Goal: Task Accomplishment & Management: Manage account settings

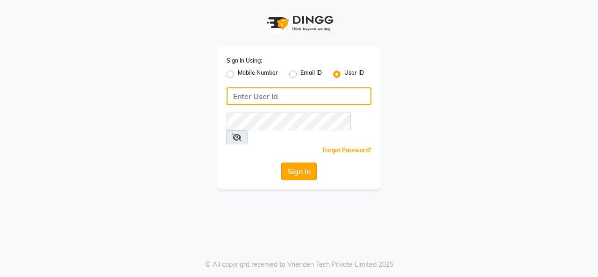
type input "timsalon@123"
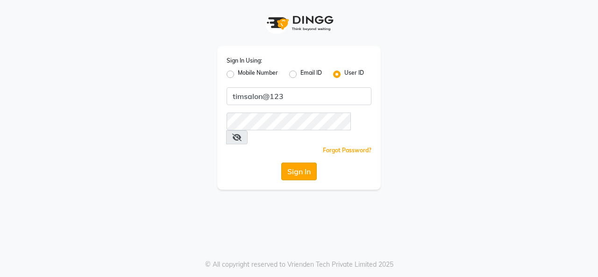
click at [288, 163] on button "Sign In" at bounding box center [299, 172] width 36 height 18
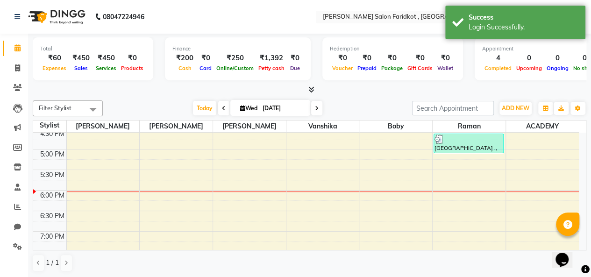
scroll to position [374, 0]
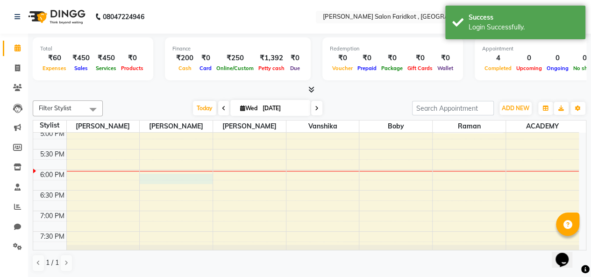
click at [176, 178] on div "8:00 AM 8:30 AM 9:00 AM 9:30 AM 10:00 AM 10:30 AM 11:00 AM 11:30 AM 12:00 PM 12…" at bounding box center [306, 26] width 546 height 534
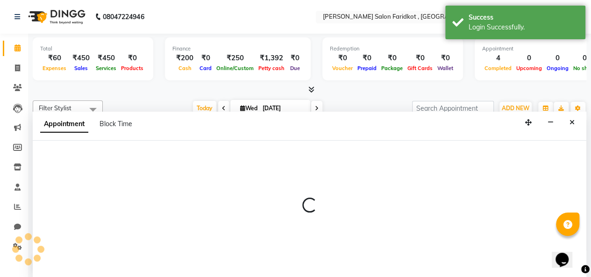
select select "89533"
select select "1095"
select select "tentative"
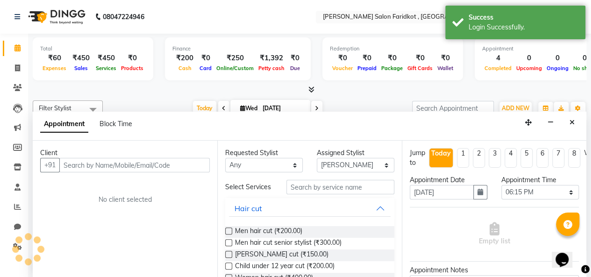
scroll to position [0, 0]
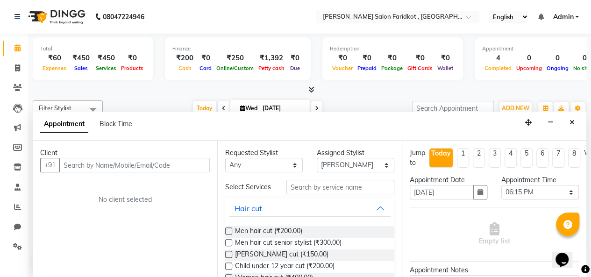
click at [157, 167] on input "text" at bounding box center [134, 165] width 151 height 14
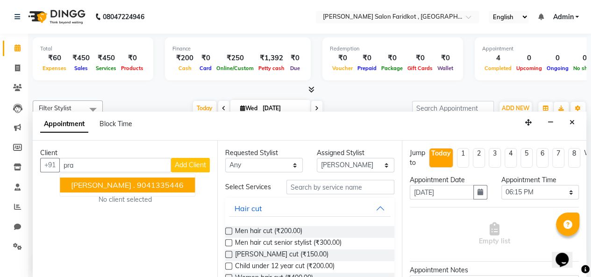
click at [137, 180] on ngb-highlight "9041335446" at bounding box center [160, 184] width 47 height 9
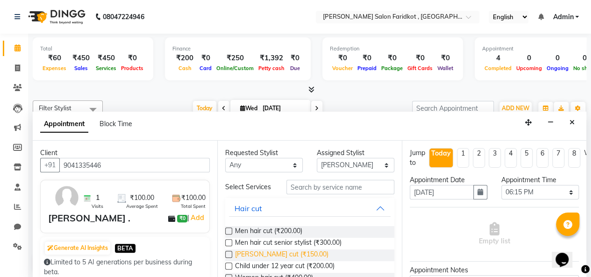
type input "9041335446"
click at [269, 259] on span "[PERSON_NAME] cut (₹150.00)" at bounding box center [282, 256] width 94 height 12
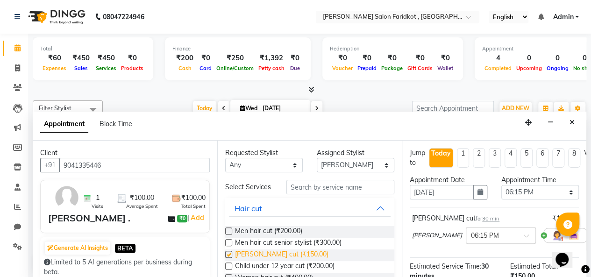
checkbox input "false"
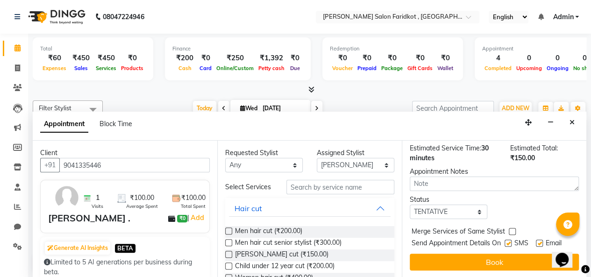
scroll to position [126, 0]
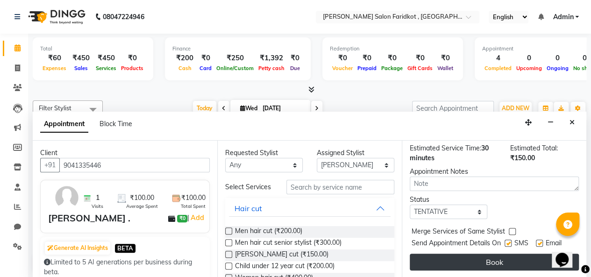
click at [455, 254] on button "Book" at bounding box center [494, 262] width 169 height 17
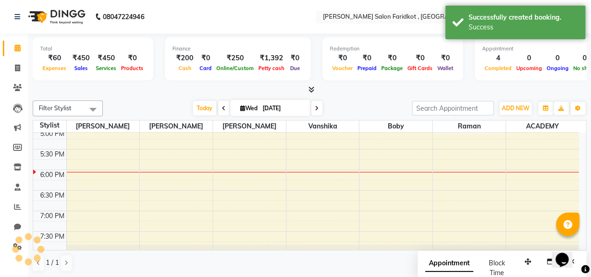
scroll to position [0, 0]
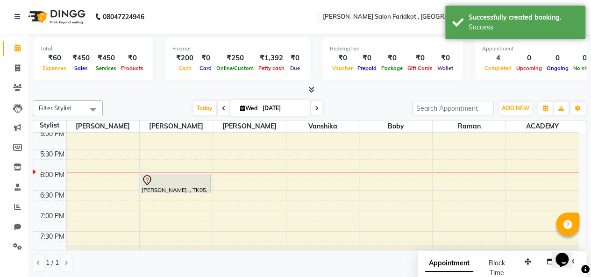
click at [184, 183] on div at bounding box center [176, 180] width 68 height 11
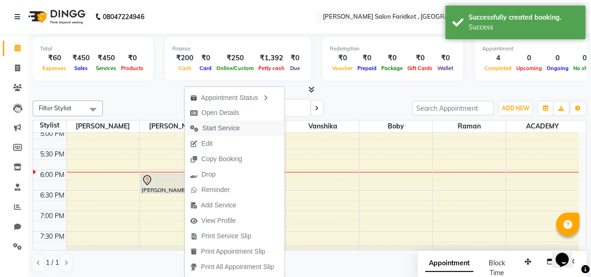
click at [233, 126] on span "Start Service" at bounding box center [220, 128] width 37 height 10
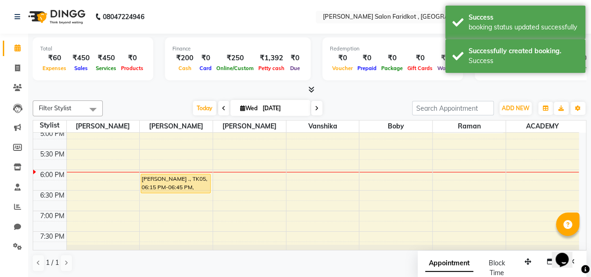
click at [175, 189] on div "[PERSON_NAME] ., TK05, 06:15 PM-06:45 PM, [PERSON_NAME] cut" at bounding box center [175, 183] width 69 height 19
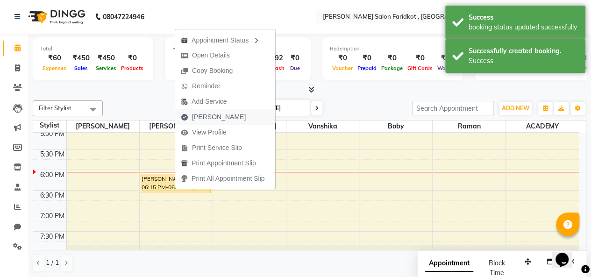
click at [228, 120] on span "[PERSON_NAME]" at bounding box center [213, 116] width 76 height 15
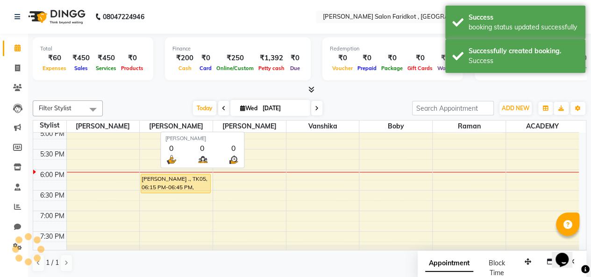
select select "service"
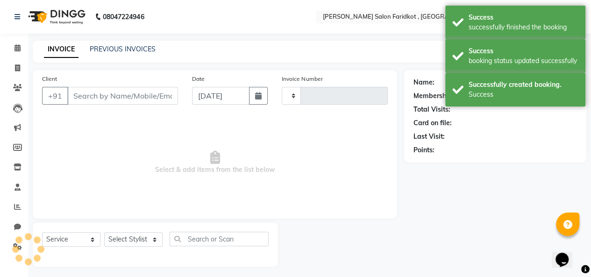
type input "0100"
select select "8789"
type input "9041335446"
select select "89533"
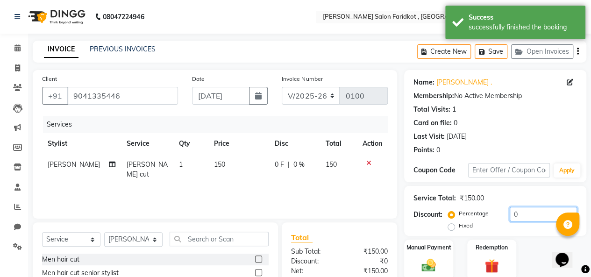
click at [537, 217] on input "0" at bounding box center [543, 214] width 67 height 14
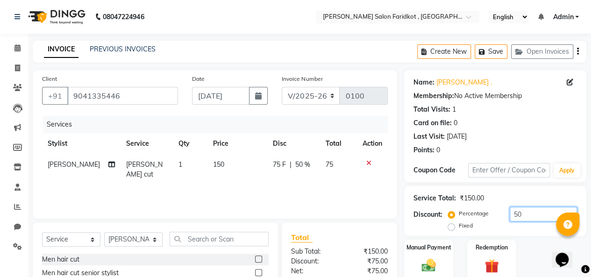
type input "50"
click at [459, 227] on label "Fixed" at bounding box center [466, 226] width 14 height 8
click at [450, 227] on input "Fixed" at bounding box center [453, 226] width 7 height 7
radio input "true"
click at [432, 256] on div "Manual Payment" at bounding box center [429, 260] width 51 height 43
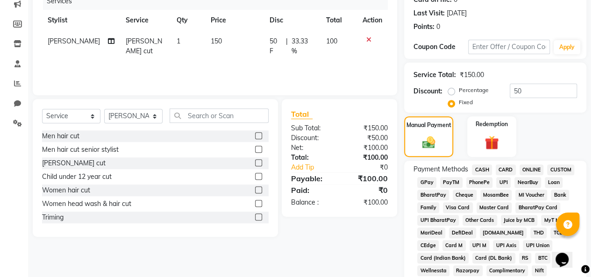
scroll to position [140, 0]
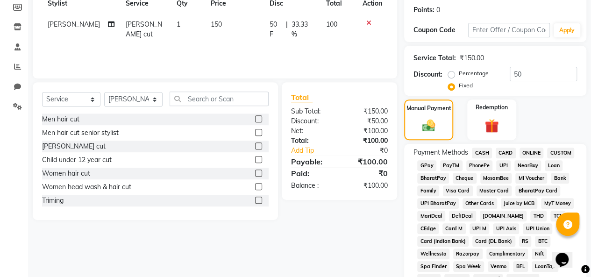
click at [483, 154] on span "CASH" at bounding box center [482, 153] width 20 height 11
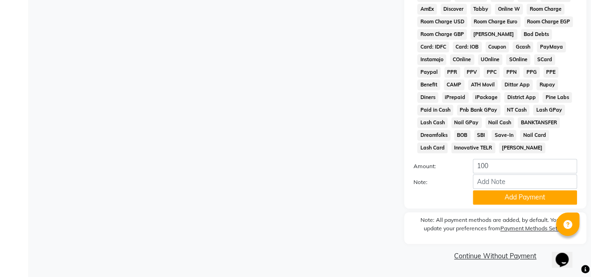
scroll to position [463, 0]
click at [519, 197] on button "Add Payment" at bounding box center [525, 197] width 104 height 14
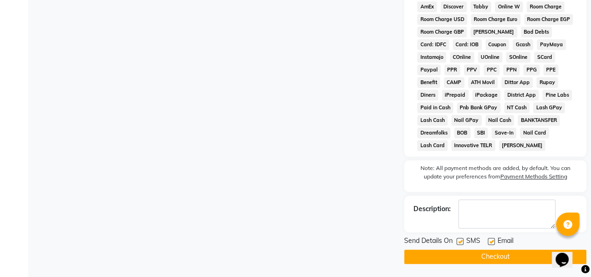
click at [487, 257] on button "Checkout" at bounding box center [495, 257] width 182 height 14
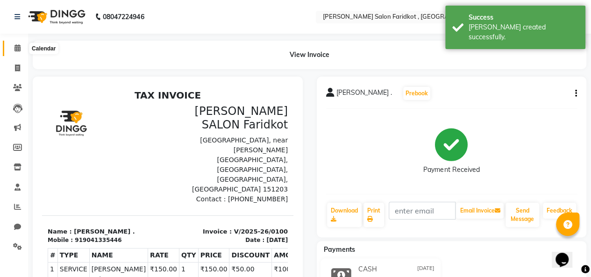
click at [20, 51] on icon at bounding box center [17, 47] width 6 height 7
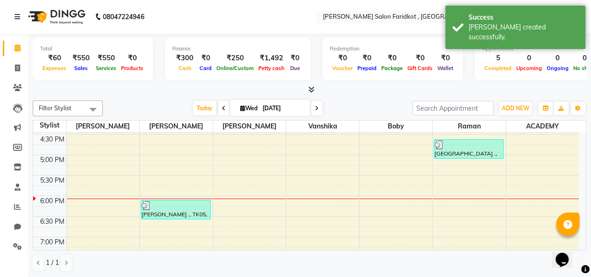
scroll to position [374, 0]
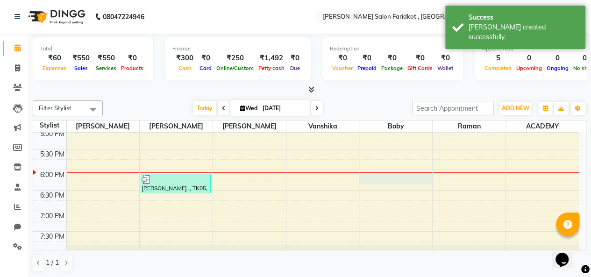
click at [395, 176] on div "8:00 AM 8:30 AM 9:00 AM 9:30 AM 10:00 AM 10:30 AM 11:00 AM 11:30 AM 12:00 PM 12…" at bounding box center [306, 26] width 546 height 534
select select "89536"
select select "tentative"
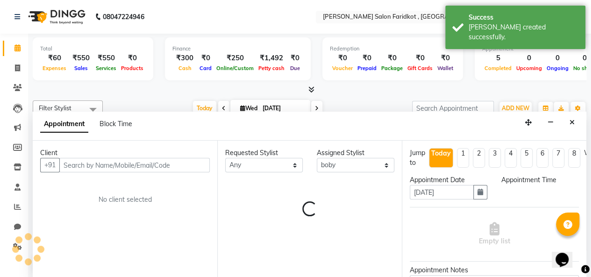
scroll to position [0, 0]
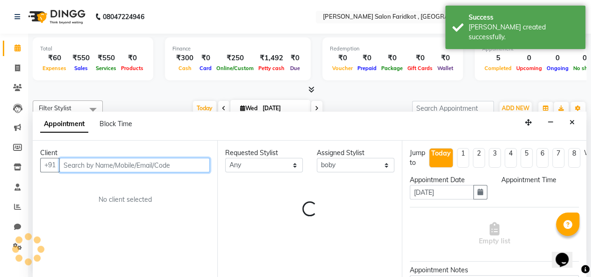
select select "1095"
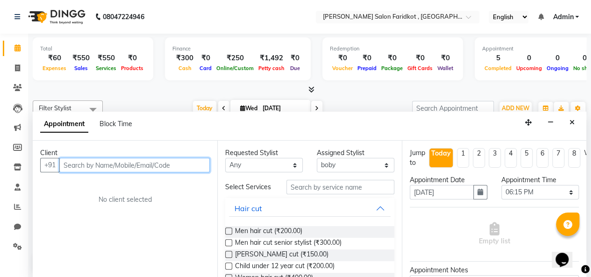
click at [157, 163] on input "text" at bounding box center [134, 165] width 151 height 14
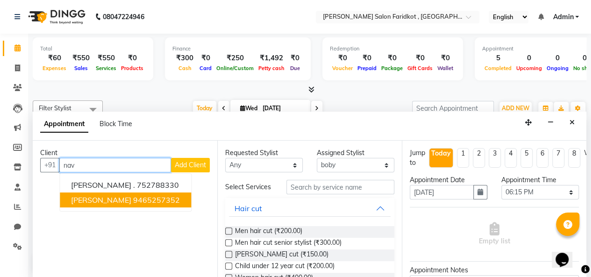
click at [156, 199] on ngb-highlight "9465257352" at bounding box center [156, 199] width 47 height 9
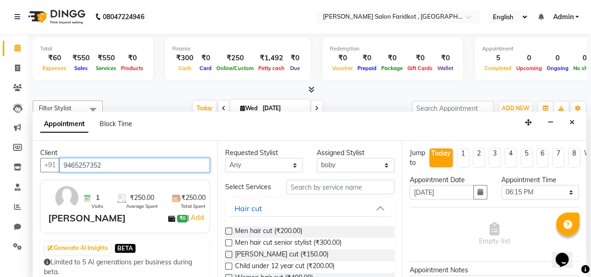
scroll to position [47, 0]
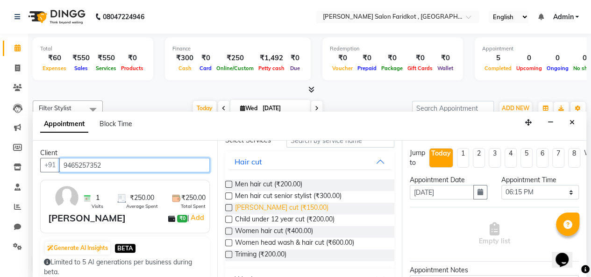
type input "9465257352"
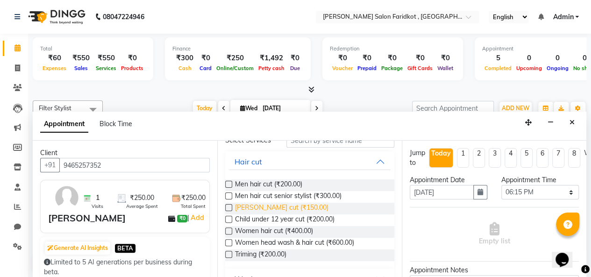
click at [274, 215] on span "[PERSON_NAME] cut (₹150.00)" at bounding box center [282, 209] width 94 height 12
checkbox input "false"
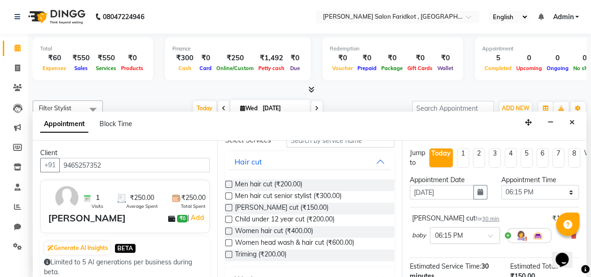
scroll to position [125, 0]
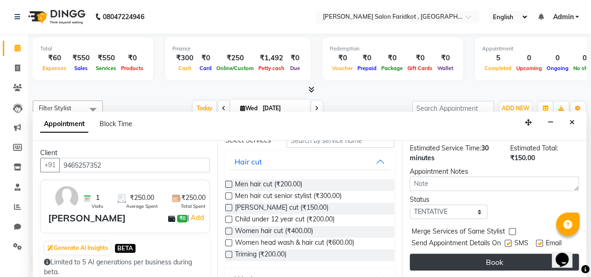
click at [461, 254] on button "Book" at bounding box center [494, 262] width 169 height 17
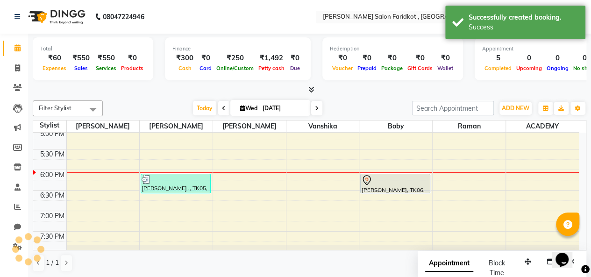
scroll to position [0, 0]
click at [401, 187] on div "[PERSON_NAME], TK06, 06:15 PM-06:45 PM, [PERSON_NAME] cut" at bounding box center [395, 183] width 69 height 19
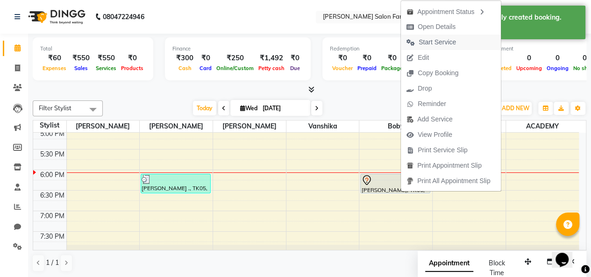
click at [450, 38] on span "Start Service" at bounding box center [437, 42] width 37 height 10
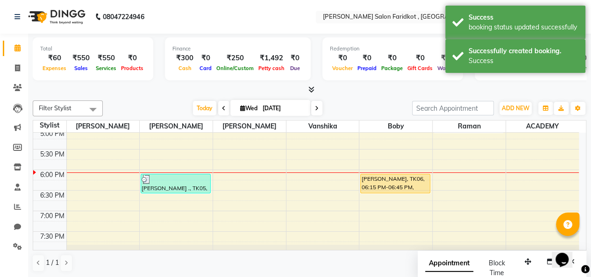
click at [387, 184] on div "[PERSON_NAME], TK06, 06:15 PM-06:45 PM, [PERSON_NAME] cut" at bounding box center [395, 183] width 69 height 19
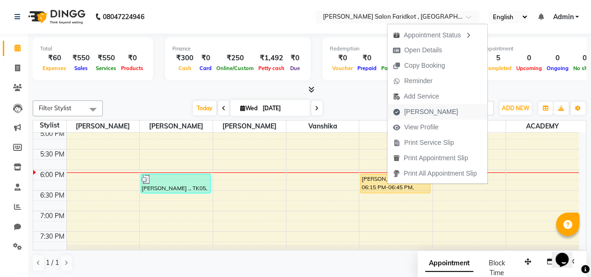
click at [431, 114] on span "[PERSON_NAME]" at bounding box center [431, 112] width 54 height 10
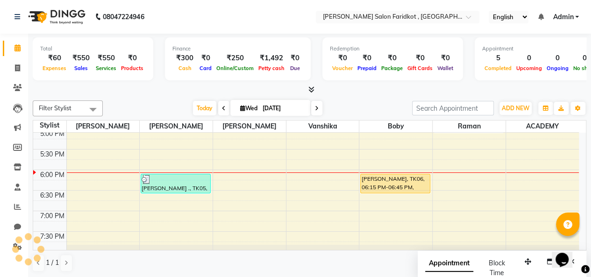
select select "8789"
select select "service"
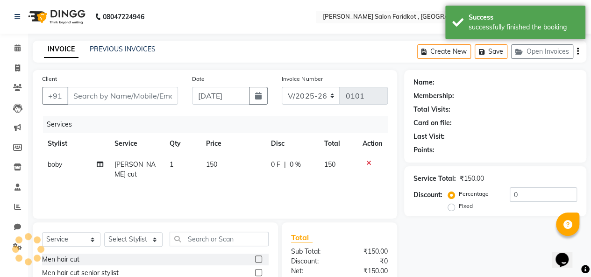
type input "9465257352"
select select "89536"
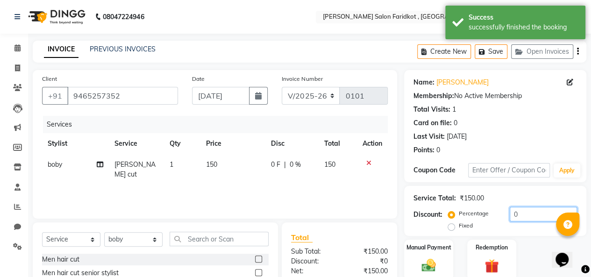
click at [518, 214] on input "0" at bounding box center [543, 214] width 67 height 14
type input "100"
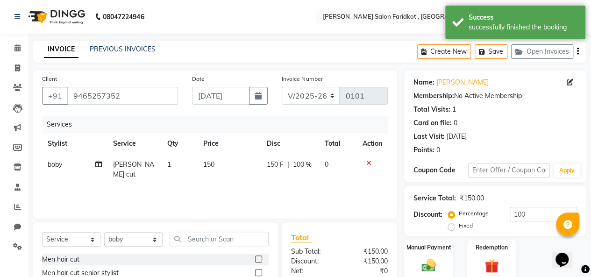
click at [459, 227] on label "Fixed" at bounding box center [466, 226] width 14 height 8
click at [450, 227] on input "Fixed" at bounding box center [453, 226] width 7 height 7
radio input "true"
click at [421, 257] on img at bounding box center [429, 265] width 24 height 17
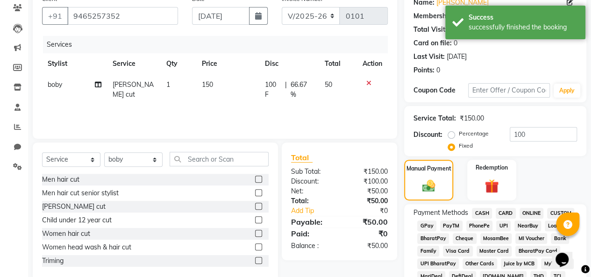
scroll to position [94, 0]
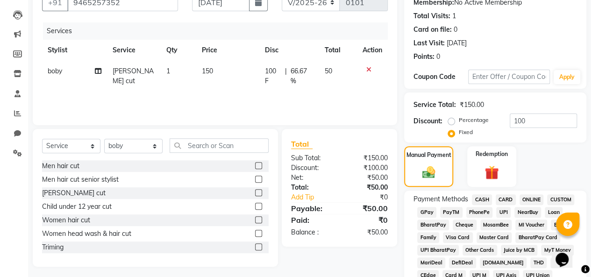
click at [504, 214] on span "UPI" at bounding box center [504, 212] width 14 height 11
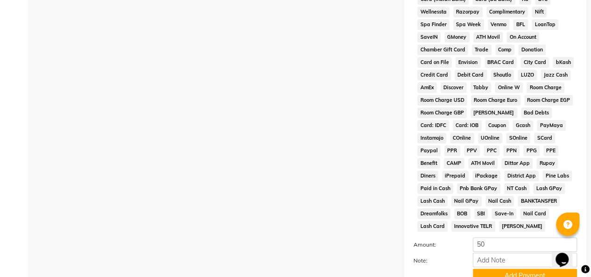
scroll to position [421, 0]
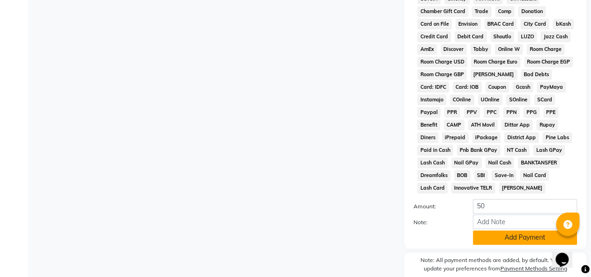
click at [508, 241] on button "Add Payment" at bounding box center [525, 238] width 104 height 14
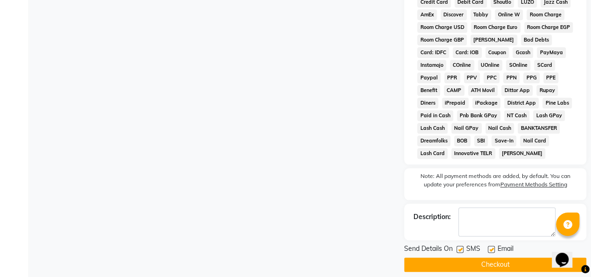
scroll to position [467, 0]
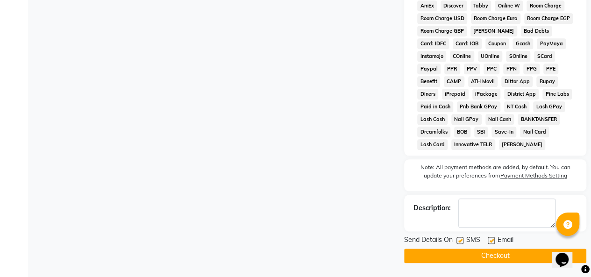
click at [507, 254] on button "Checkout" at bounding box center [495, 256] width 182 height 14
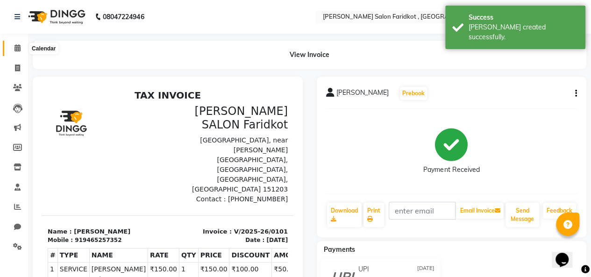
click at [18, 52] on span at bounding box center [17, 48] width 16 height 11
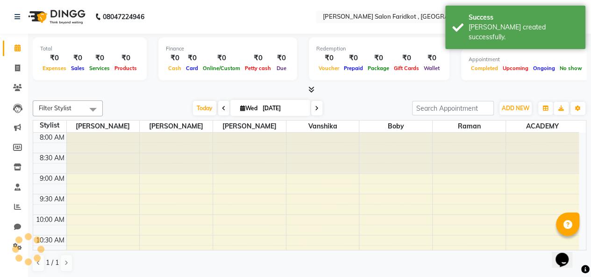
scroll to position [391, 0]
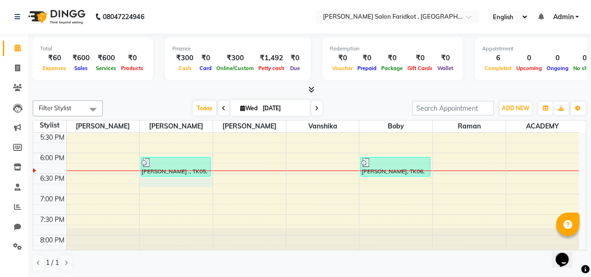
click at [167, 187] on div "8:00 AM 8:30 AM 9:00 AM 9:30 AM 10:00 AM 10:30 AM 11:00 AM 11:30 AM 12:00 PM 12…" at bounding box center [306, 9] width 546 height 534
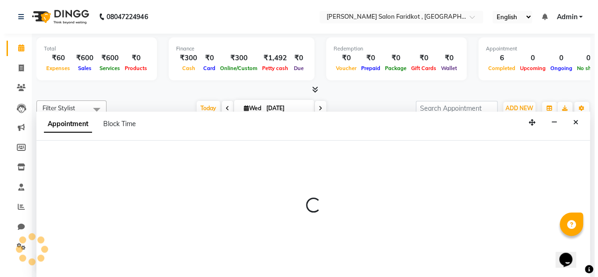
scroll to position [0, 0]
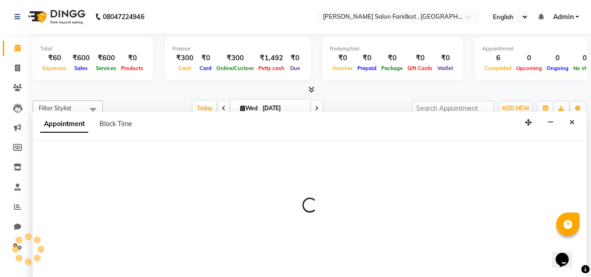
select select "89533"
select select "1125"
select select "tentative"
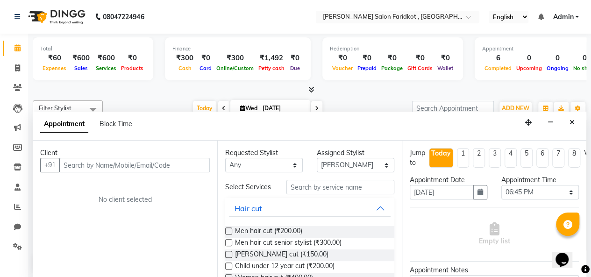
click at [127, 161] on input "text" at bounding box center [134, 165] width 151 height 14
type input "p"
type input "9877998983"
click at [192, 161] on span "Add Client" at bounding box center [190, 165] width 31 height 8
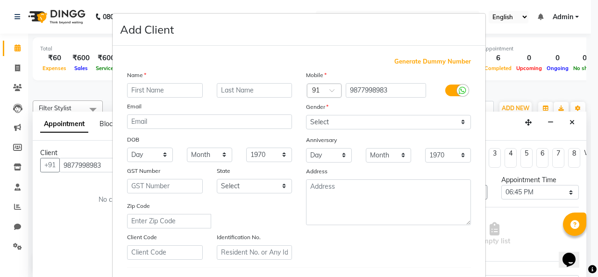
click at [159, 87] on input "text" at bounding box center [165, 90] width 76 height 14
type input "prince"
click at [234, 92] on input "text" at bounding box center [255, 90] width 76 height 14
type input "."
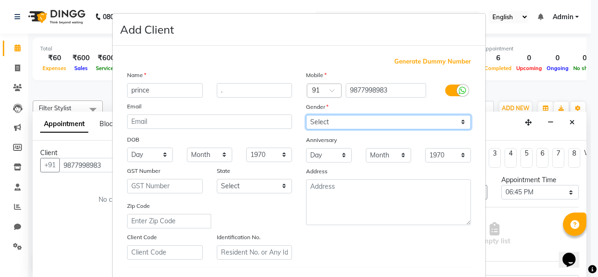
click at [319, 120] on select "Select [DEMOGRAPHIC_DATA] [DEMOGRAPHIC_DATA] Other Prefer Not To Say" at bounding box center [388, 122] width 165 height 14
select select "[DEMOGRAPHIC_DATA]"
click at [306, 115] on select "Select [DEMOGRAPHIC_DATA] [DEMOGRAPHIC_DATA] Other Prefer Not To Say" at bounding box center [388, 122] width 165 height 14
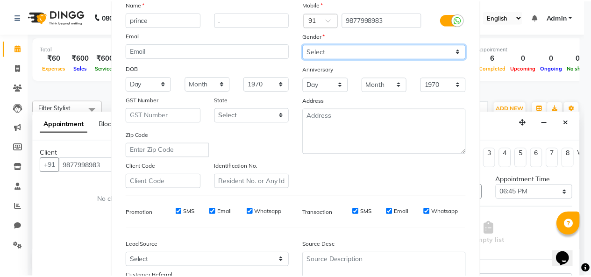
scroll to position [152, 0]
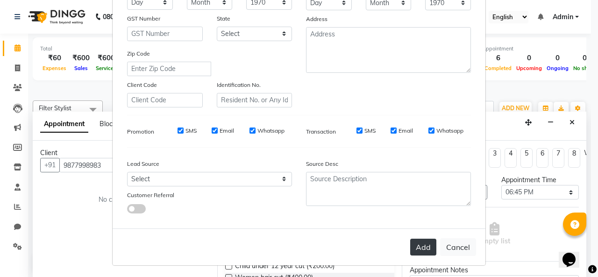
click at [419, 244] on button "Add" at bounding box center [424, 247] width 26 height 17
select select
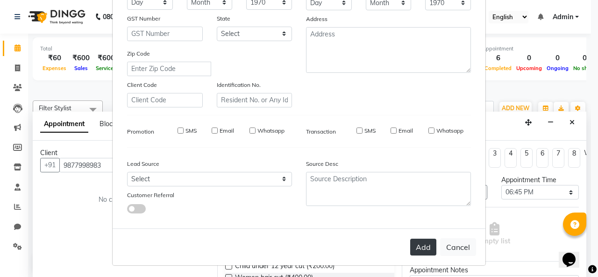
select select
checkbox input "false"
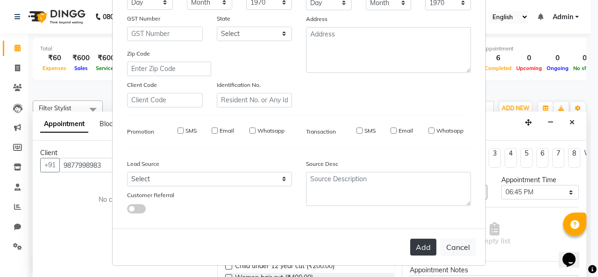
checkbox input "false"
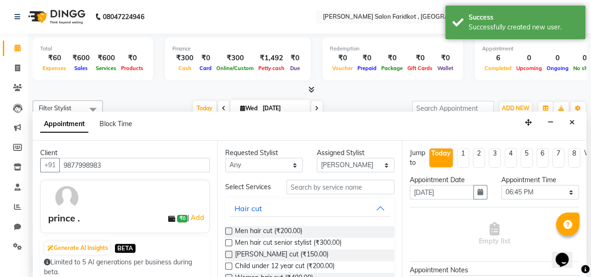
click at [320, 236] on div "Men hair cut (₹200.00)" at bounding box center [309, 232] width 169 height 12
click at [287, 235] on span "Men hair cut (₹200.00)" at bounding box center [268, 232] width 67 height 12
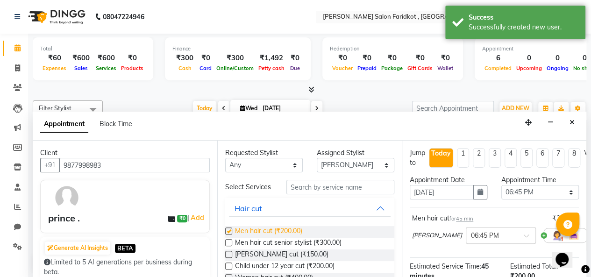
checkbox input "false"
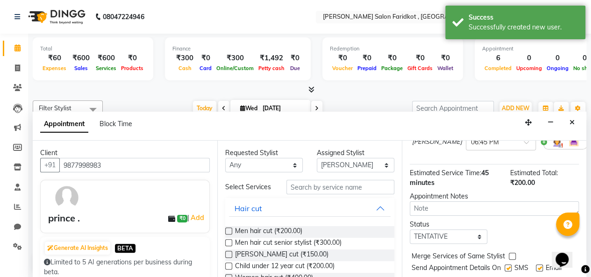
scroll to position [126, 0]
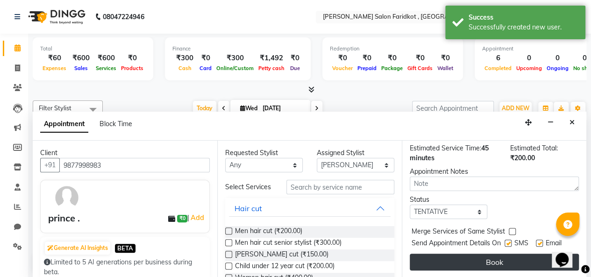
click at [475, 257] on button "Book" at bounding box center [494, 262] width 169 height 17
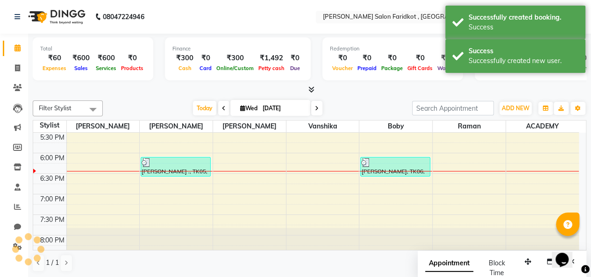
scroll to position [0, 0]
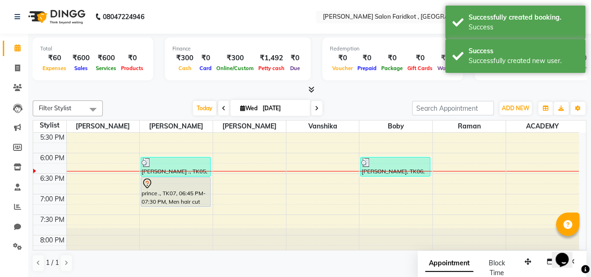
click at [165, 194] on div "prince ., TK07, 06:45 PM-07:30 PM, Men hair cut" at bounding box center [175, 192] width 69 height 29
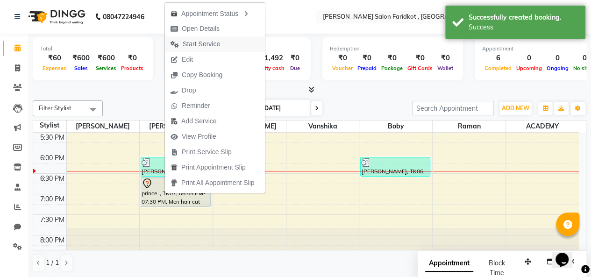
click at [207, 47] on span "Start Service" at bounding box center [201, 44] width 37 height 10
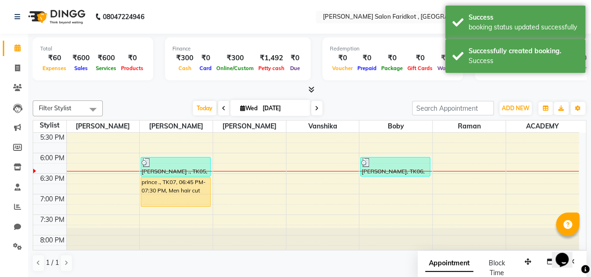
click at [198, 188] on div "prince ., TK07, 06:45 PM-07:30 PM, Men hair cut" at bounding box center [175, 192] width 69 height 29
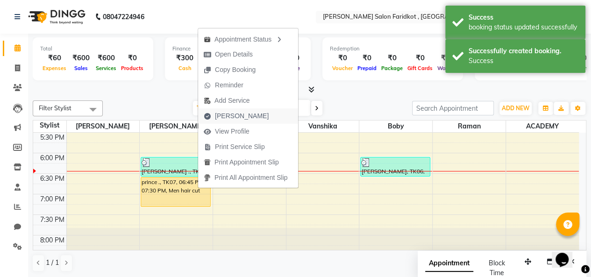
click at [241, 116] on span "[PERSON_NAME]" at bounding box center [242, 116] width 54 height 10
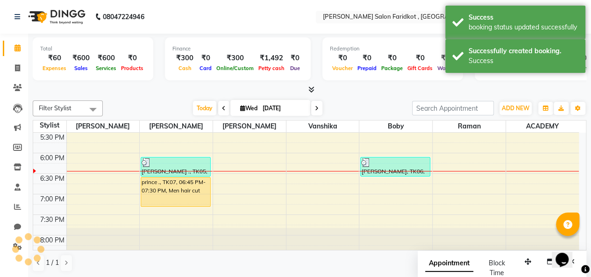
select select "8789"
select select "service"
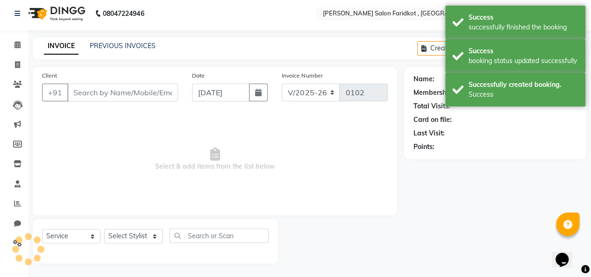
type input "9877998983"
select select "89533"
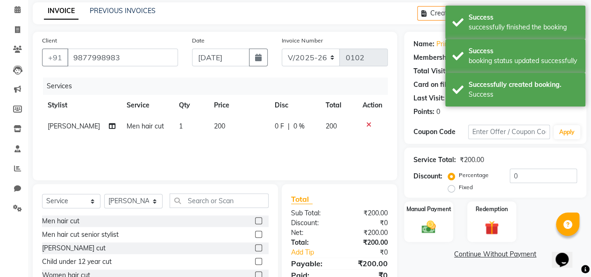
scroll to position [50, 0]
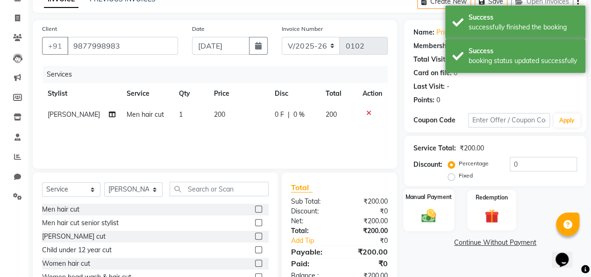
click at [433, 210] on img at bounding box center [429, 215] width 24 height 17
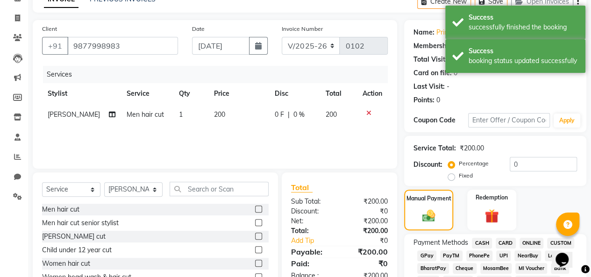
click at [479, 243] on span "CASH" at bounding box center [482, 243] width 20 height 11
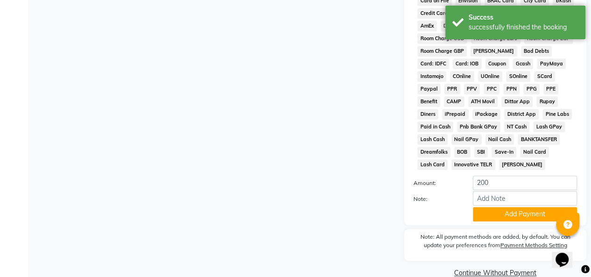
scroll to position [463, 0]
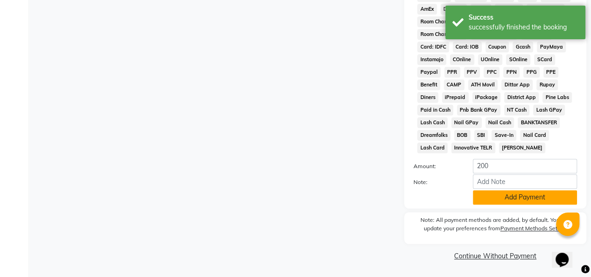
click at [505, 199] on button "Add Payment" at bounding box center [525, 197] width 104 height 14
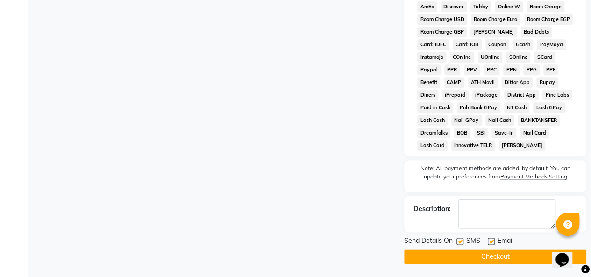
click at [467, 260] on button "Checkout" at bounding box center [495, 257] width 182 height 14
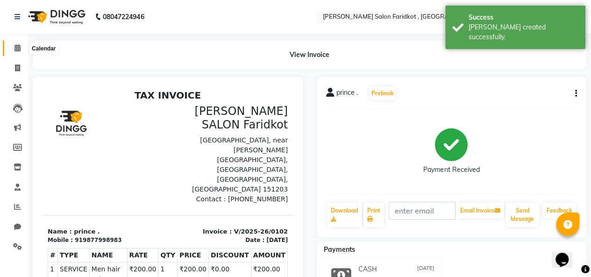
click at [19, 49] on icon at bounding box center [17, 47] width 6 height 7
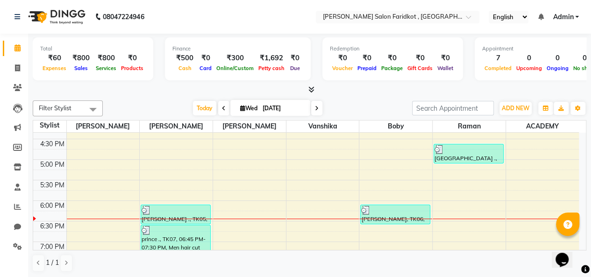
scroll to position [361, 0]
